Goal: Information Seeking & Learning: Understand process/instructions

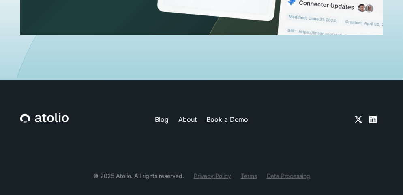
scroll to position [2911, 0]
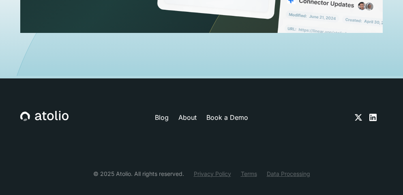
click at [218, 169] on link "Privacy Policy" at bounding box center [212, 173] width 37 height 9
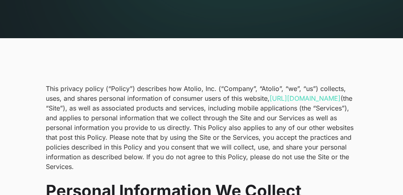
scroll to position [122, 0]
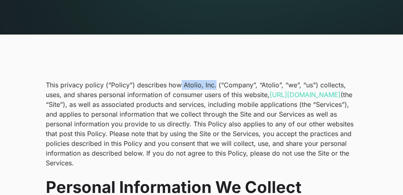
drag, startPoint x: 181, startPoint y: 83, endPoint x: 214, endPoint y: 86, distance: 32.5
click at [214, 86] on p "This privacy policy (“Policy”) describes how Atolio, Inc. (“Company”, “Atolio”,…" at bounding box center [201, 124] width 311 height 88
copy p "Atolio, Inc."
